Goal: Navigation & Orientation: Go to known website

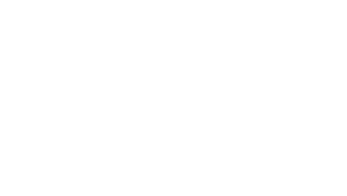
click at [174, 98] on div at bounding box center [173, 98] width 347 height 196
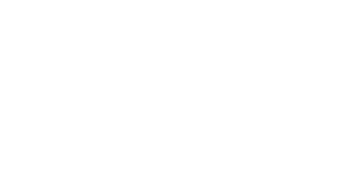
click at [174, 98] on div at bounding box center [173, 98] width 347 height 196
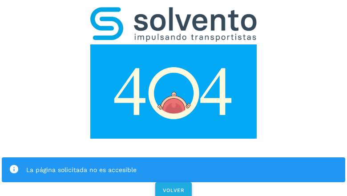
click at [173, 188] on span "VOLVER" at bounding box center [174, 191] width 22 height 6
click at [174, 98] on div "La página solicitada no es accesible VOLVER" at bounding box center [173, 100] width 347 height 200
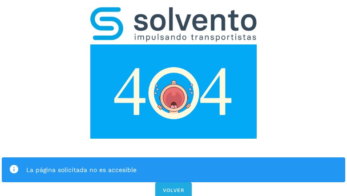
click at [174, 98] on div "La página solicitada no es accesible VOLVER" at bounding box center [173, 100] width 347 height 200
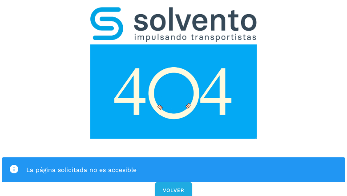
click at [174, 158] on div "La página solicitada no es accesible" at bounding box center [174, 170] width 344 height 25
click at [174, 45] on img at bounding box center [173, 92] width 167 height 94
click at [174, 12] on img at bounding box center [173, 24] width 167 height 35
click at [174, 45] on img at bounding box center [173, 92] width 167 height 94
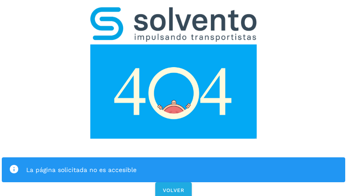
click at [174, 165] on div "La página solicitada no es accesible" at bounding box center [182, 170] width 312 height 11
click at [14, 165] on icon at bounding box center [14, 170] width 10 height 10
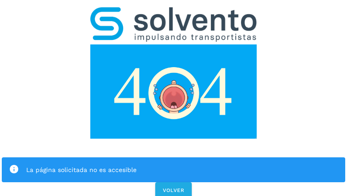
click at [182, 165] on div "La página solicitada no es accesible" at bounding box center [182, 170] width 312 height 11
click at [174, 188] on span "VOLVER" at bounding box center [174, 191] width 22 height 6
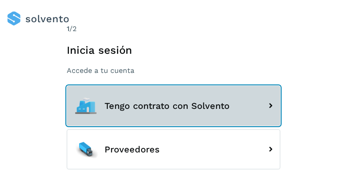
click at [174, 106] on span "Tengo contrato con Solvento" at bounding box center [167, 106] width 125 height 10
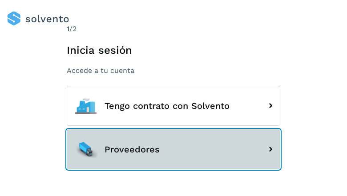
click at [174, 149] on button "Proveedores" at bounding box center [174, 150] width 214 height 40
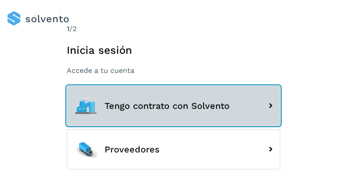
click at [174, 98] on button "Tengo contrato con Solvento" at bounding box center [174, 106] width 214 height 40
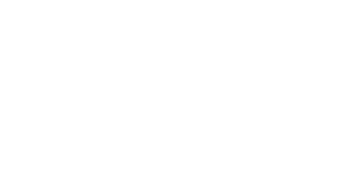
click at [174, 98] on div at bounding box center [173, 98] width 347 height 196
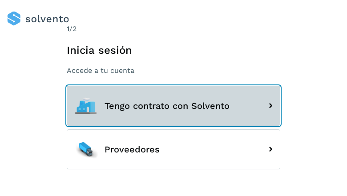
click at [174, 106] on span "Tengo contrato con Solvento" at bounding box center [167, 106] width 125 height 10
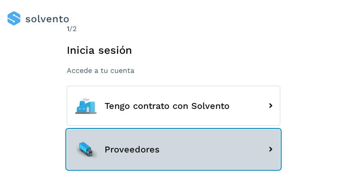
click at [174, 149] on button "Proveedores" at bounding box center [174, 150] width 214 height 40
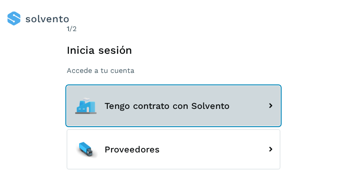
click at [174, 98] on button "Tengo contrato con Solvento" at bounding box center [174, 106] width 214 height 40
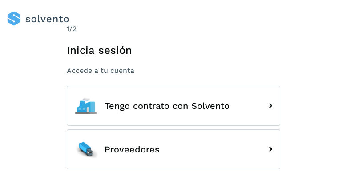
click at [174, 98] on button "Tengo contrato con Solvento" at bounding box center [174, 106] width 214 height 40
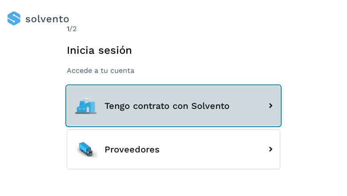
click at [174, 98] on button "Tengo contrato con Solvento" at bounding box center [174, 106] width 214 height 40
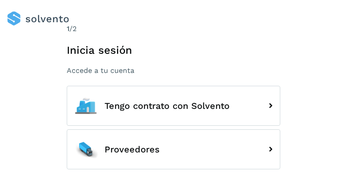
click at [177, 19] on div at bounding box center [180, 19] width 347 height 14
click at [174, 49] on h1 "Inicia sesión" at bounding box center [174, 50] width 214 height 13
click at [174, 29] on div "1 /2" at bounding box center [174, 29] width 214 height 11
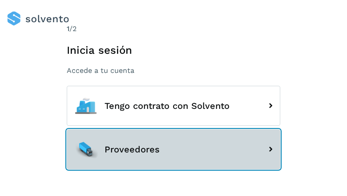
click at [174, 130] on button "Proveedores" at bounding box center [174, 150] width 214 height 40
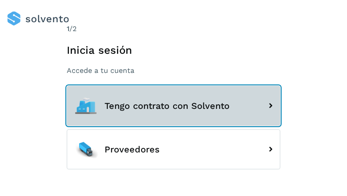
click at [174, 106] on span "Tengo contrato con Solvento" at bounding box center [167, 106] width 125 height 10
click at [86, 106] on div at bounding box center [86, 106] width 27 height 27
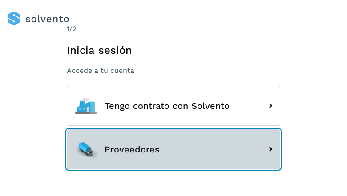
click at [174, 149] on button "Proveedores" at bounding box center [174, 150] width 214 height 40
click at [86, 149] on div at bounding box center [86, 149] width 27 height 27
